Goal: Transaction & Acquisition: Obtain resource

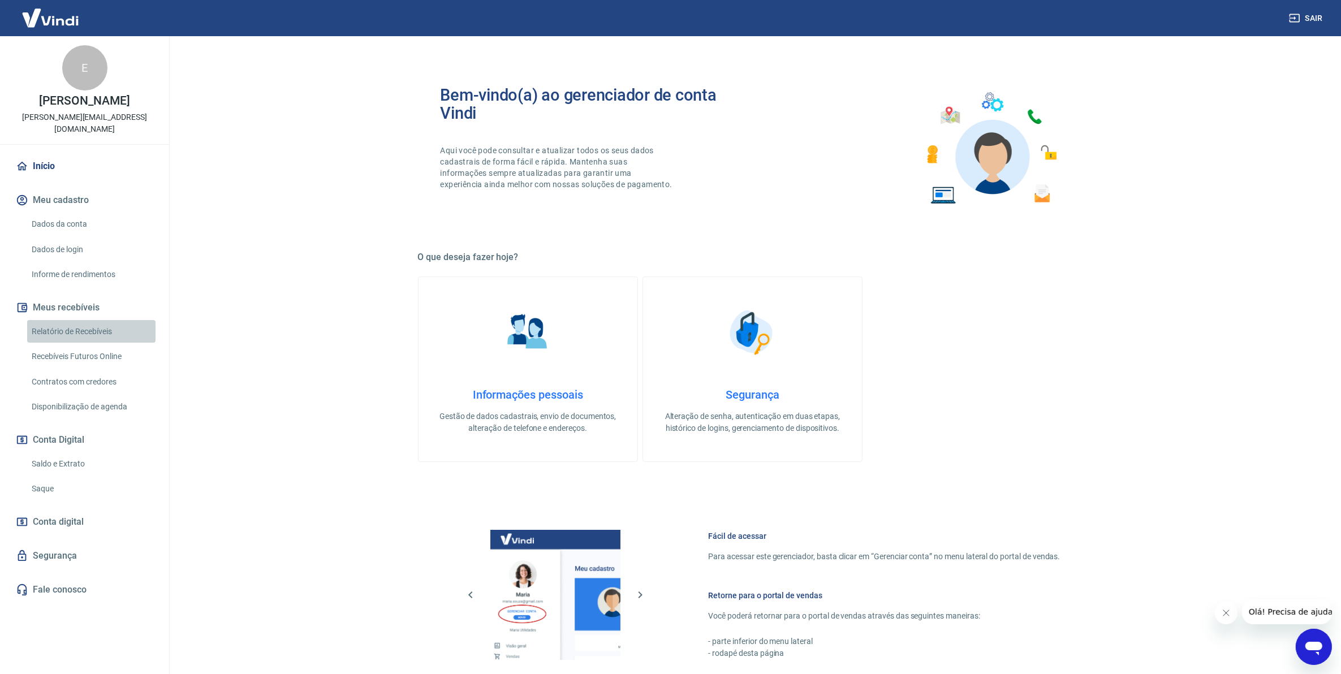
click at [106, 320] on link "Relatório de Recebíveis" at bounding box center [91, 331] width 128 height 23
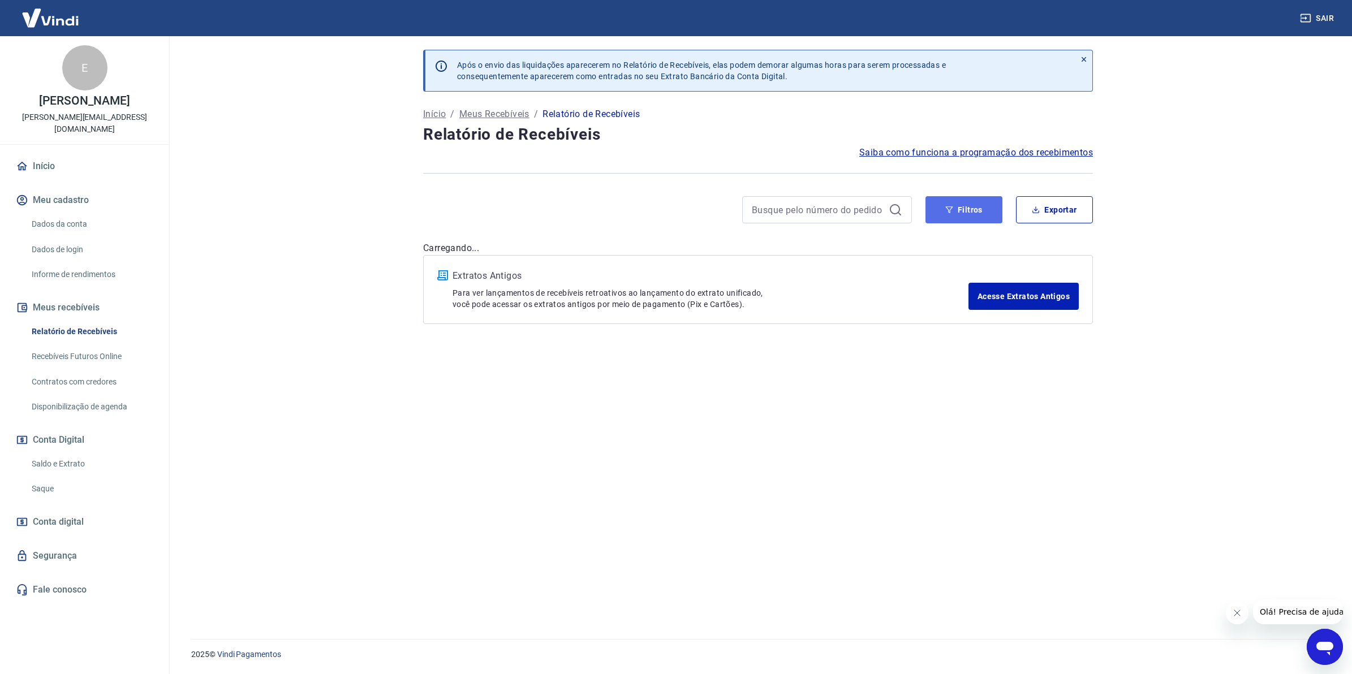
click at [965, 213] on button "Filtros" at bounding box center [964, 209] width 77 height 27
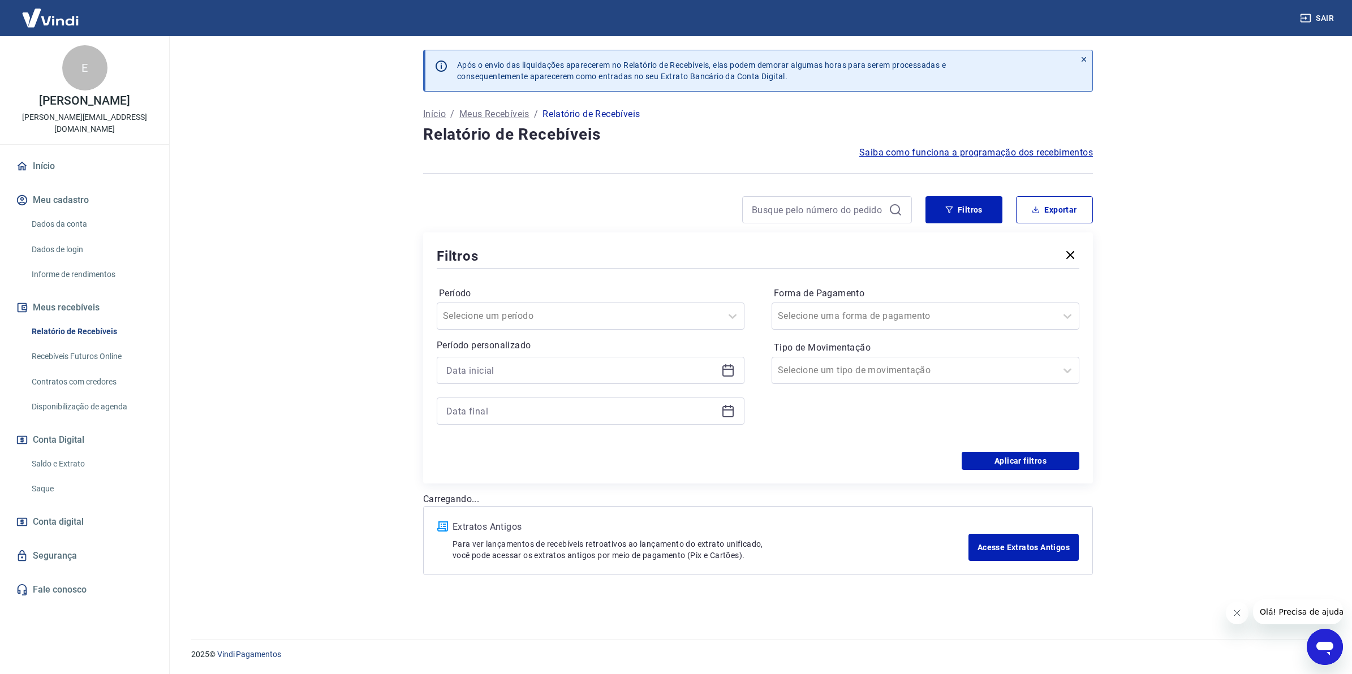
click at [725, 369] on icon at bounding box center [727, 369] width 11 height 1
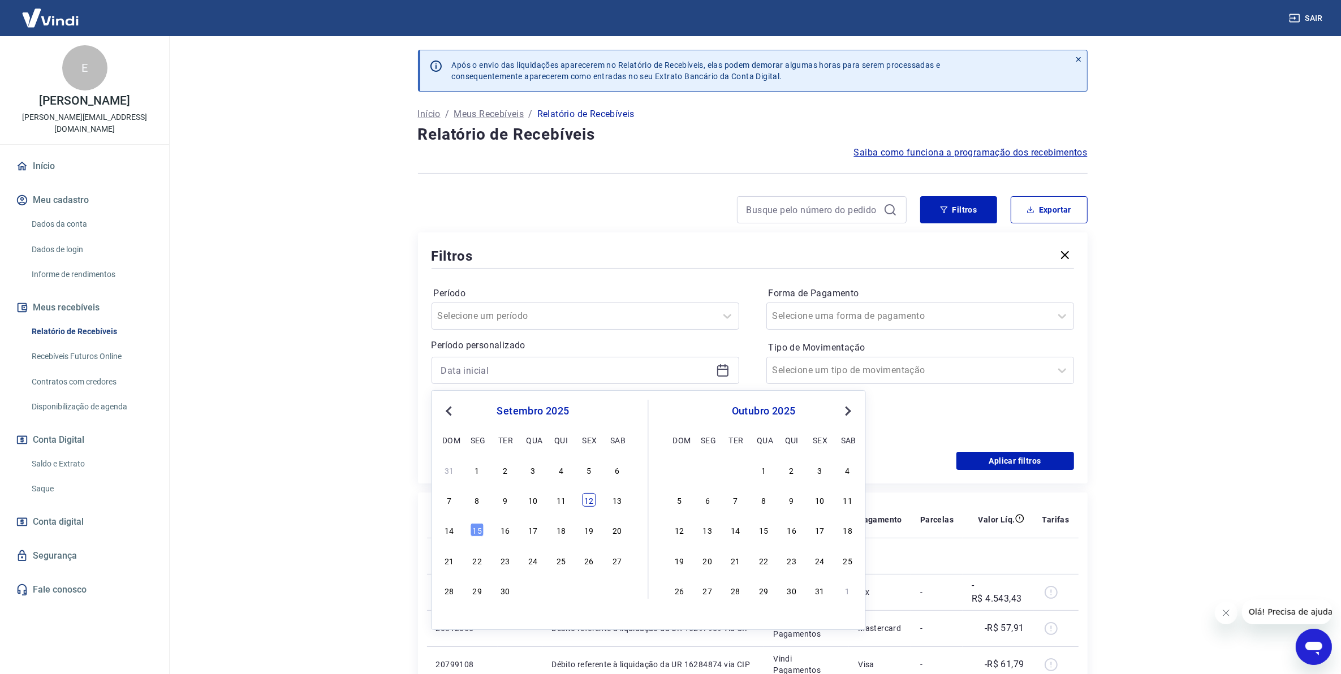
click at [594, 501] on div "12" at bounding box center [590, 500] width 14 height 14
type input "[DATE]"
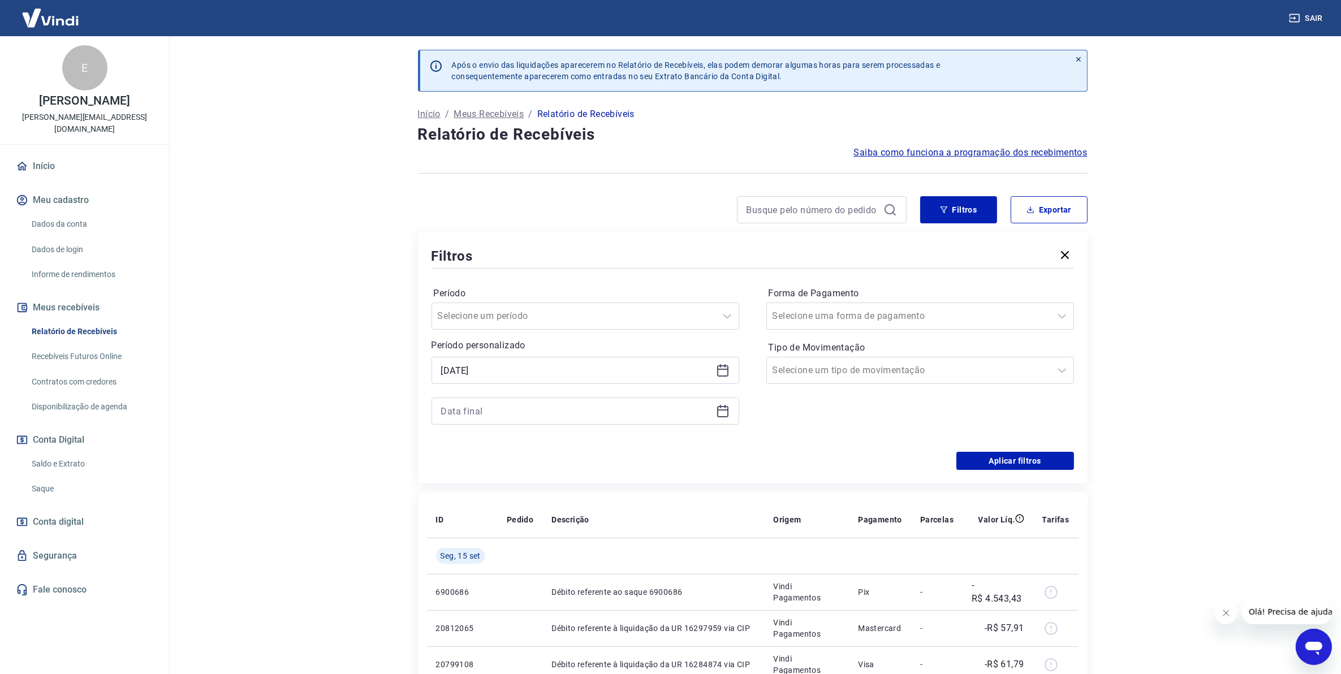
click at [725, 414] on icon at bounding box center [723, 412] width 14 height 14
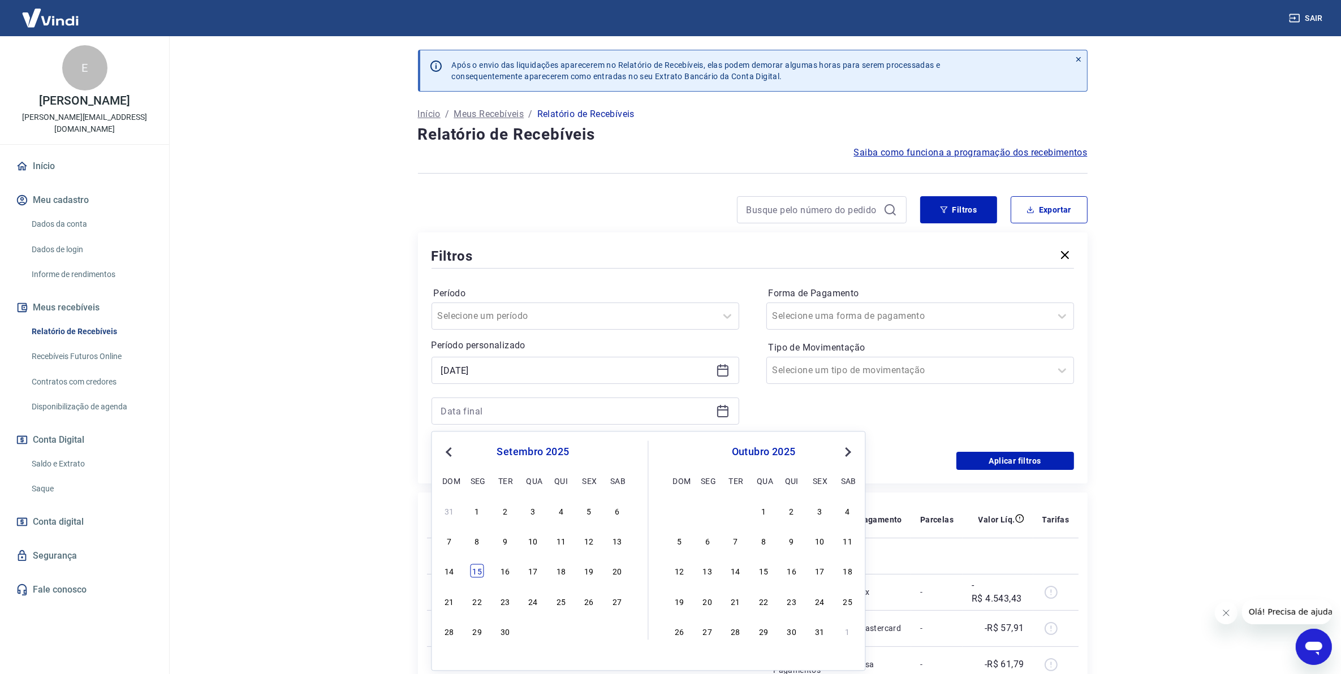
click at [476, 574] on div "15" at bounding box center [478, 572] width 14 height 14
type input "[DATE]"
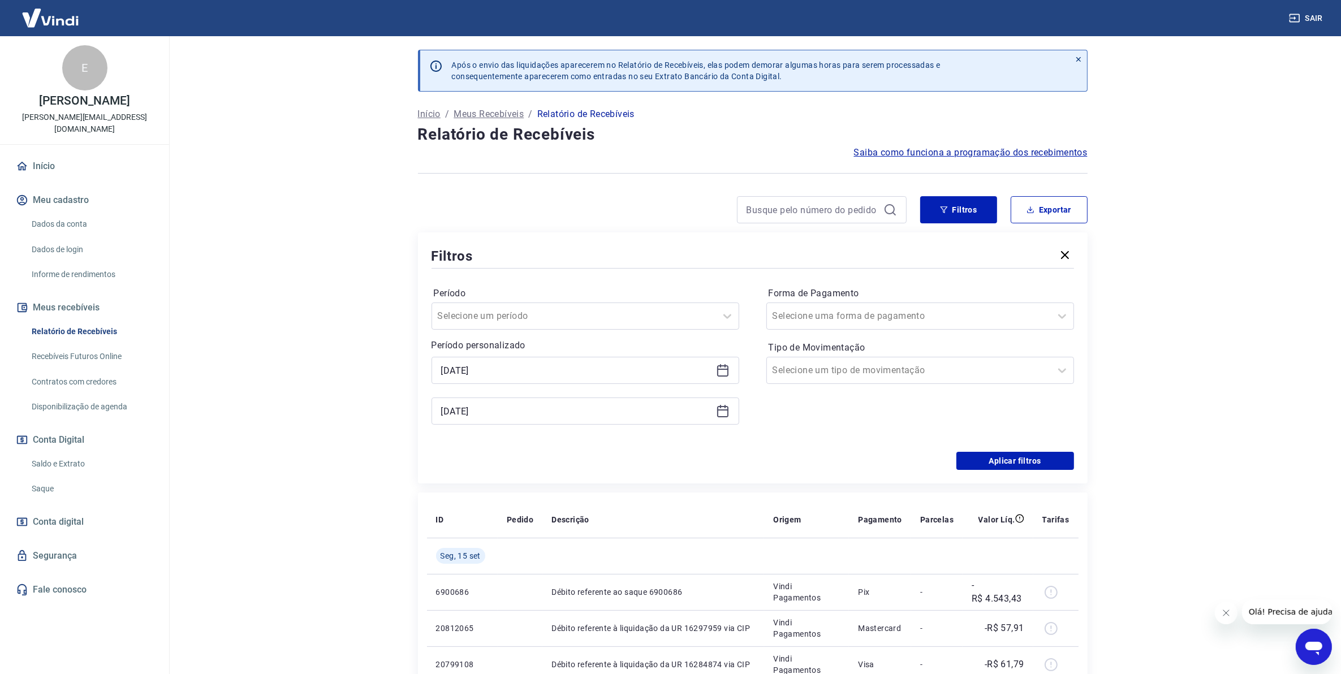
click at [1024, 471] on div "Filtros Período Selecione um período Período personalizado Selected date: [DATE…" at bounding box center [753, 358] width 670 height 251
click at [1027, 462] on button "Aplicar filtros" at bounding box center [1016, 461] width 118 height 18
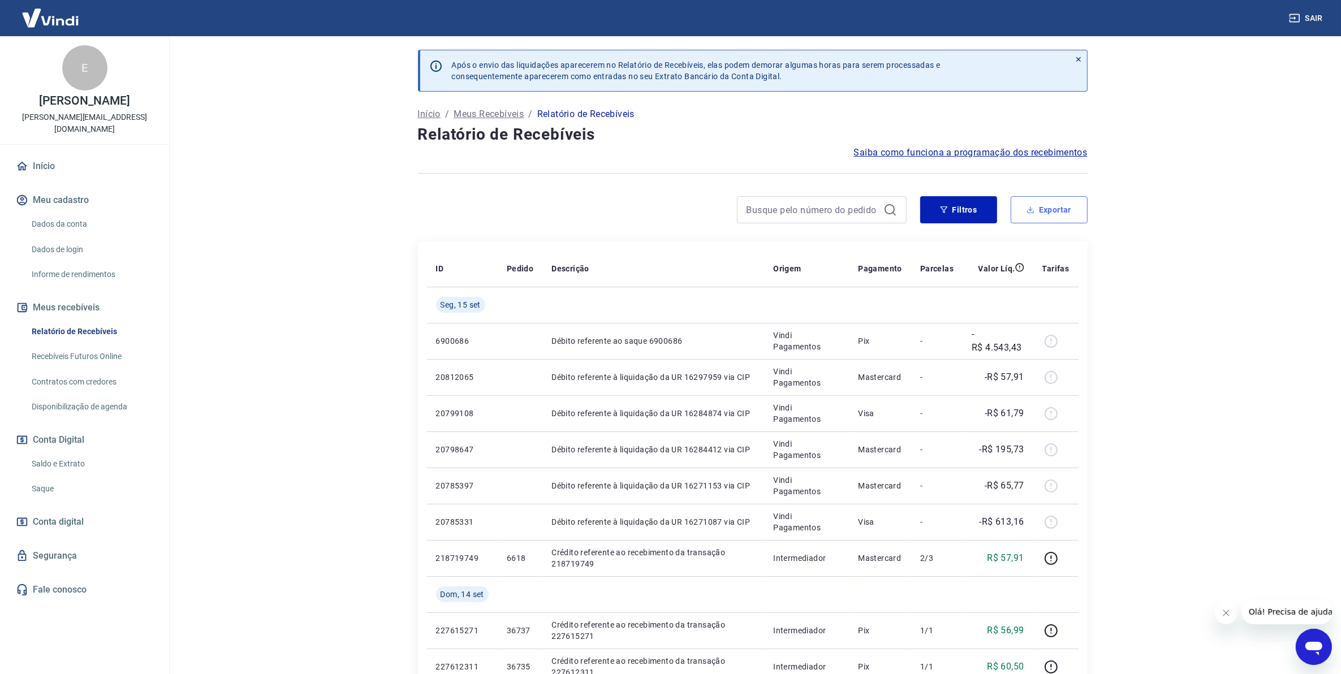
click at [1051, 212] on button "Exportar" at bounding box center [1049, 209] width 77 height 27
type input "[DATE]"
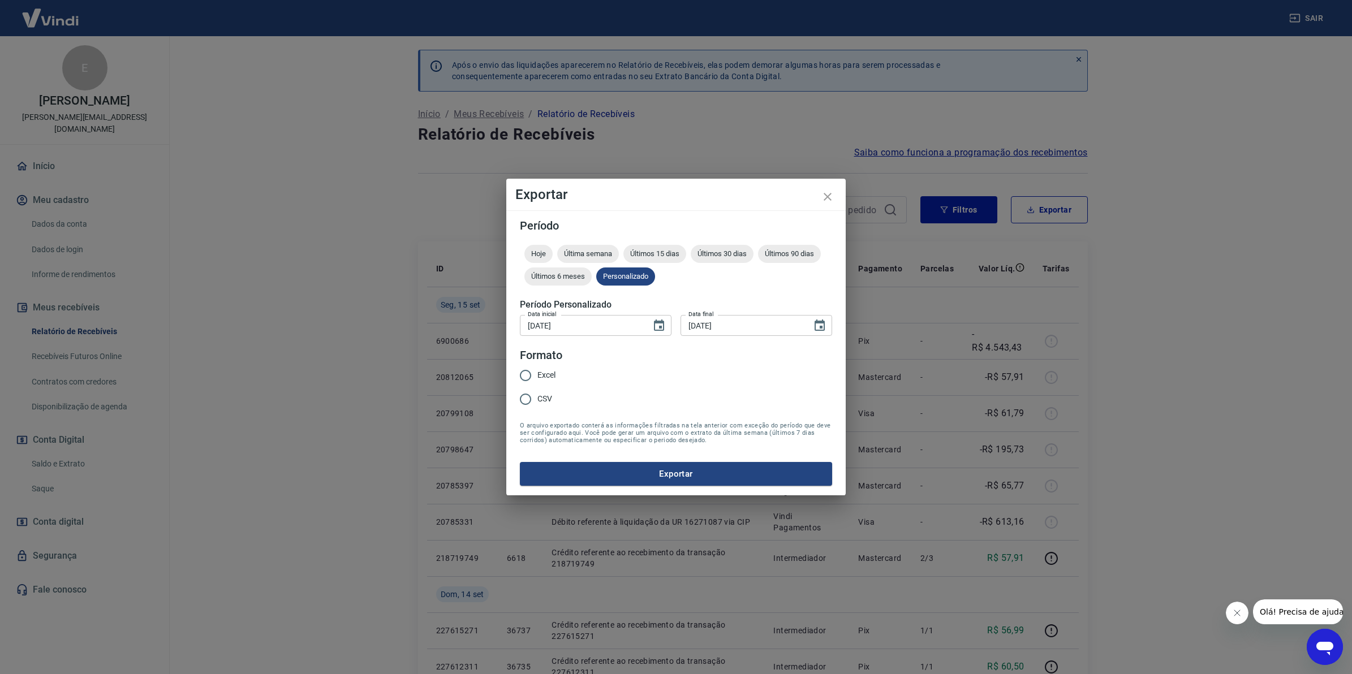
click at [535, 369] on input "Excel" at bounding box center [526, 376] width 24 height 24
radio input "true"
click at [583, 475] on button "Exportar" at bounding box center [676, 474] width 312 height 24
